Goal: Task Accomplishment & Management: Manage account settings

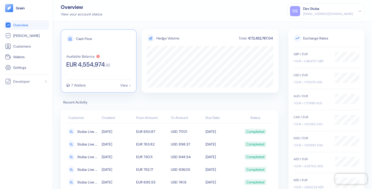
click at [93, 63] on span "EUR 4,554,974" at bounding box center [85, 64] width 39 height 6
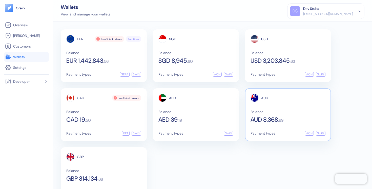
click at [301, 110] on span "Balance" at bounding box center [287, 112] width 75 height 4
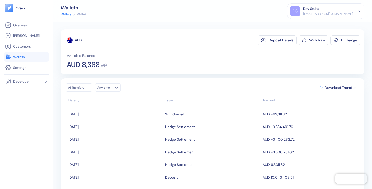
scroll to position [16, 0]
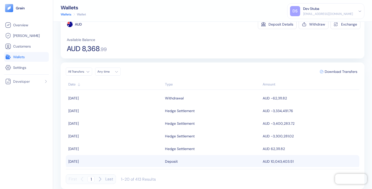
click at [171, 161] on div "Deposit" at bounding box center [171, 161] width 13 height 9
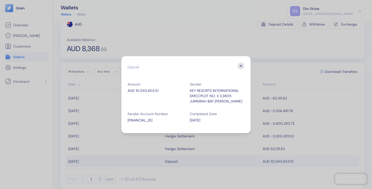
click at [240, 67] on icon "button" at bounding box center [240, 65] width 7 height 7
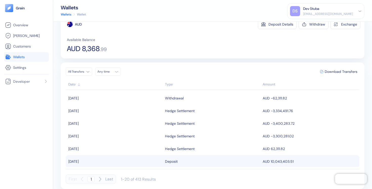
click at [101, 178] on icon "button" at bounding box center [100, 179] width 6 height 6
click at [169, 84] on div "Type" at bounding box center [212, 84] width 95 height 5
click at [73, 83] on div "Date" at bounding box center [115, 84] width 94 height 5
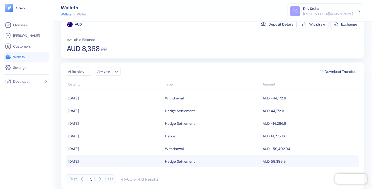
click at [73, 83] on div "Date" at bounding box center [115, 84] width 94 height 5
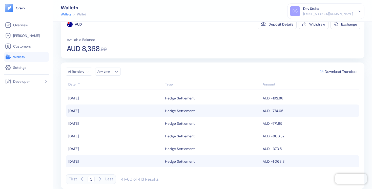
scroll to position [0, 0]
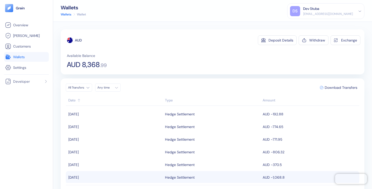
click at [77, 99] on div "Date" at bounding box center [115, 100] width 94 height 5
click at [86, 87] on html "Pingdom Check: App Online Overview [PERSON_NAME] Customers Wallets Settings Dev…" at bounding box center [186, 94] width 372 height 189
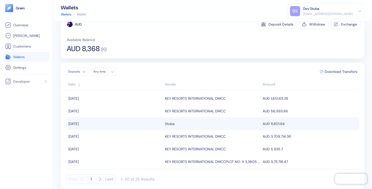
scroll to position [178, 0]
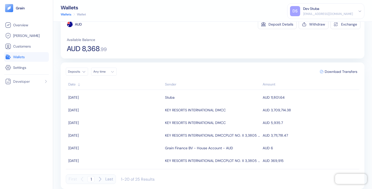
click at [101, 178] on icon "button" at bounding box center [100, 179] width 6 height 6
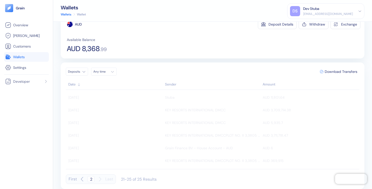
scroll to position [0, 0]
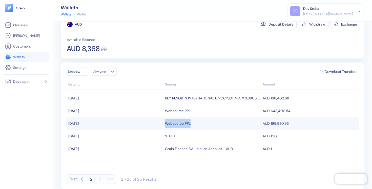
copy div "Websource PPL"
drag, startPoint x: 190, startPoint y: 124, endPoint x: 164, endPoint y: 124, distance: 25.5
click at [164, 124] on td "Websource PPL" at bounding box center [213, 123] width 98 height 13
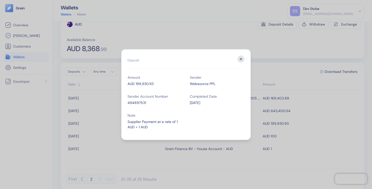
click at [242, 58] on icon "button" at bounding box center [240, 58] width 7 height 7
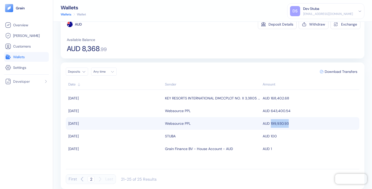
copy td "199,930.93"
drag, startPoint x: 270, startPoint y: 124, endPoint x: 288, endPoint y: 125, distance: 17.7
click at [288, 125] on td "AUD 199,930.93" at bounding box center [310, 123] width 98 height 13
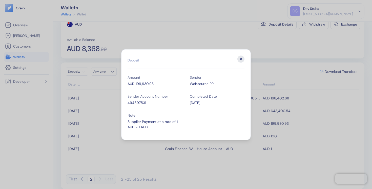
click at [241, 60] on icon "button" at bounding box center [240, 58] width 7 height 7
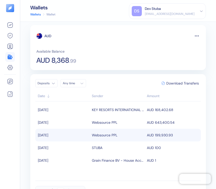
scroll to position [4, 0]
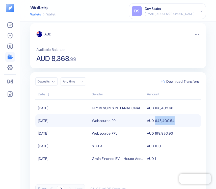
copy td "643,400.54"
drag, startPoint x: 156, startPoint y: 120, endPoint x: 175, endPoint y: 118, distance: 19.3
click at [175, 118] on td "AUD 643,400.54" at bounding box center [173, 120] width 55 height 13
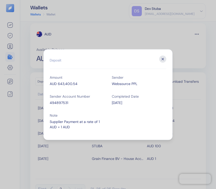
click at [164, 60] on icon "button" at bounding box center [163, 58] width 7 height 7
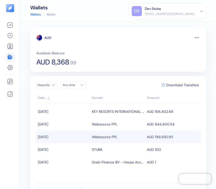
scroll to position [13, 0]
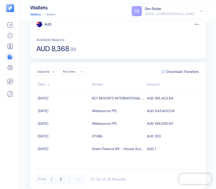
click at [51, 179] on icon "button" at bounding box center [52, 179] width 2 height 4
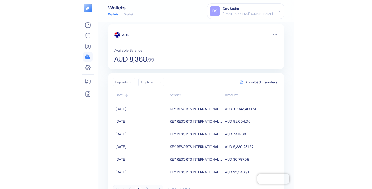
scroll to position [0, 0]
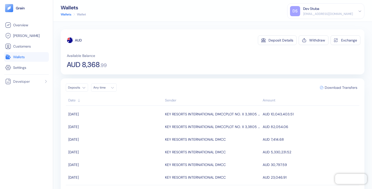
click at [345, 87] on span "Download Transfers" at bounding box center [340, 88] width 33 height 4
click at [83, 88] on html "Pingdom Check: App Online Overview [PERSON_NAME] Customers Wallets Settings Dev…" at bounding box center [186, 94] width 372 height 189
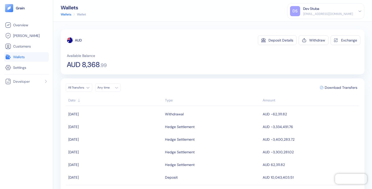
click at [89, 89] on html "Pingdom Check: App Online Overview [PERSON_NAME] Customers Wallets Settings Dev…" at bounding box center [186, 94] width 372 height 189
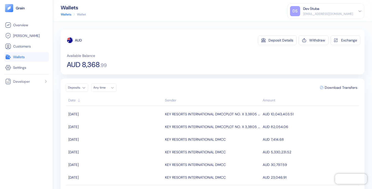
click at [84, 88] on html "Pingdom Check: App Online Overview [PERSON_NAME] Customers Wallets Settings Dev…" at bounding box center [186, 94] width 372 height 189
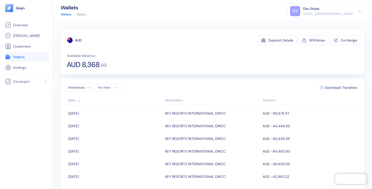
scroll to position [16, 0]
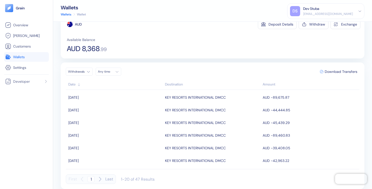
click at [109, 180] on button "Last" at bounding box center [109, 179] width 8 height 10
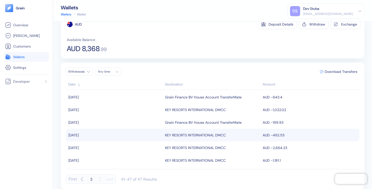
scroll to position [13, 0]
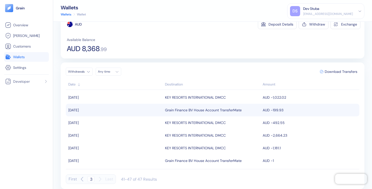
click at [188, 108] on td "Grain Finance BV House Account TransferMate" at bounding box center [213, 110] width 98 height 13
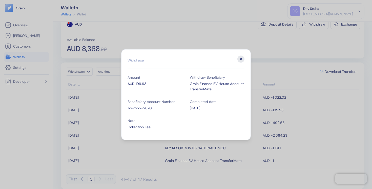
click at [243, 59] on icon "button" at bounding box center [240, 58] width 7 height 7
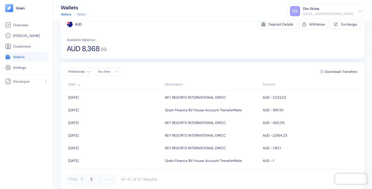
click at [82, 69] on html "Pingdom Check: App Online Overview [PERSON_NAME] Customers Wallets Settings Dev…" at bounding box center [186, 94] width 372 height 189
type input "1"
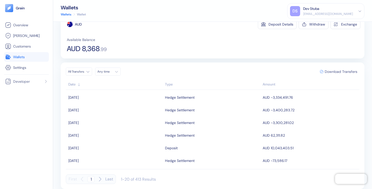
click at [344, 72] on span "Download Transfers" at bounding box center [340, 72] width 33 height 4
click at [335, 14] on div "[EMAIL_ADDRESS][DOMAIN_NAME]" at bounding box center [328, 14] width 50 height 5
click at [310, 25] on div "Sign Out" at bounding box center [303, 24] width 14 height 5
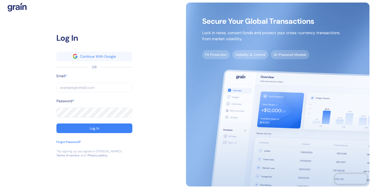
type input "dev+americanexecutive@grainfinance.co"
click at [119, 86] on input "dev+americanexecutive@grainfinance.co" at bounding box center [94, 88] width 76 height 10
